Goal: Find specific page/section: Find specific page/section

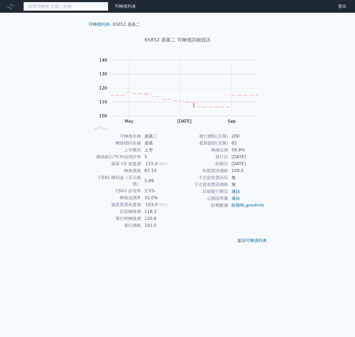
click at [72, 7] on input at bounding box center [65, 6] width 85 height 9
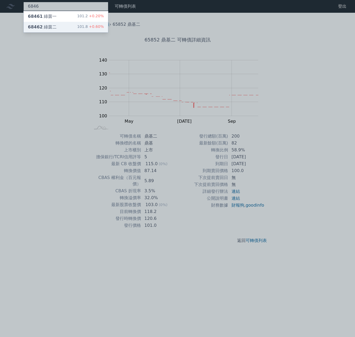
type input "6846"
click at [50, 30] on div "68462 綠茵二" at bounding box center [42, 27] width 29 height 6
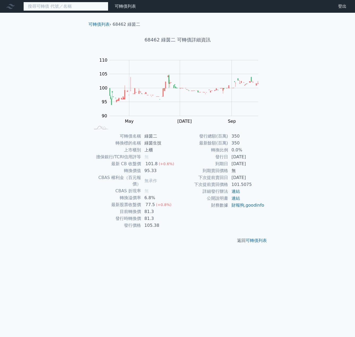
click at [65, 7] on input at bounding box center [65, 6] width 85 height 9
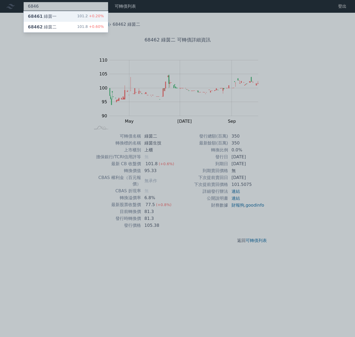
type input "6846"
click at [51, 16] on div "68461 綠茵一" at bounding box center [42, 16] width 29 height 6
